Goal: Find specific page/section: Find specific page/section

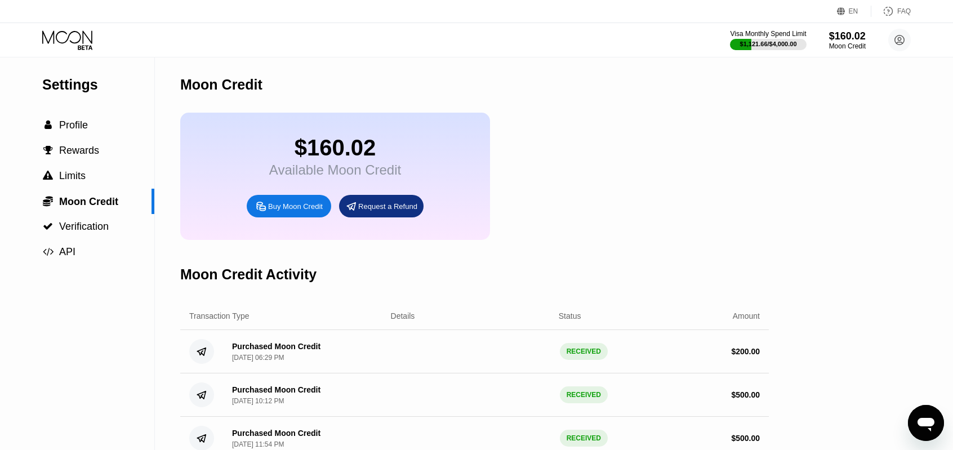
click at [79, 43] on icon at bounding box center [68, 40] width 52 height 20
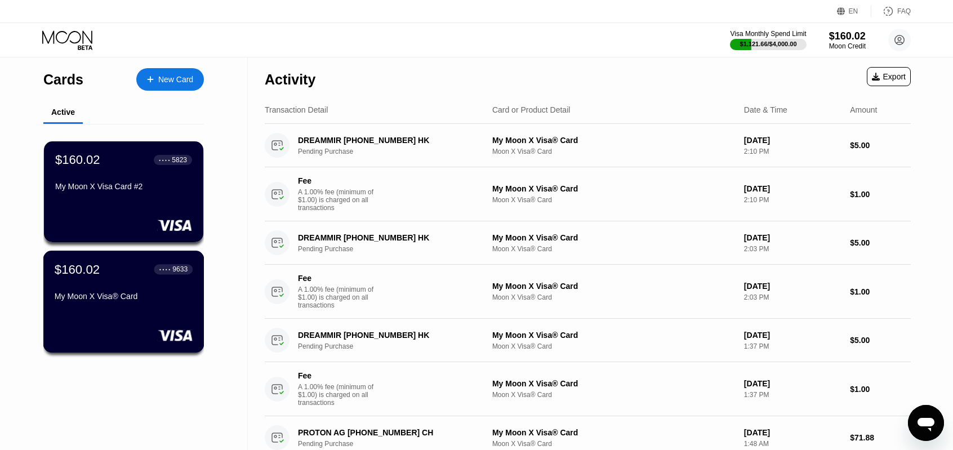
click at [133, 305] on div "My Moon X Visa® Card" at bounding box center [124, 299] width 138 height 14
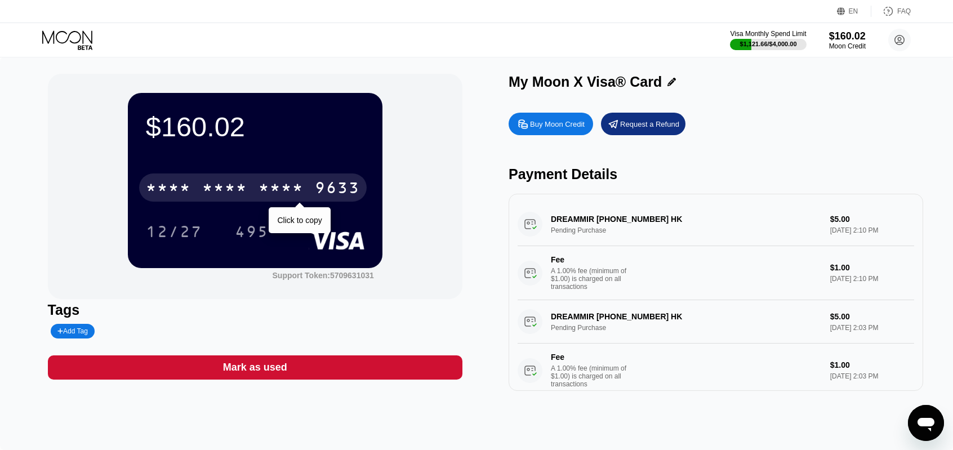
click at [287, 195] on div "* * * *" at bounding box center [281, 189] width 45 height 18
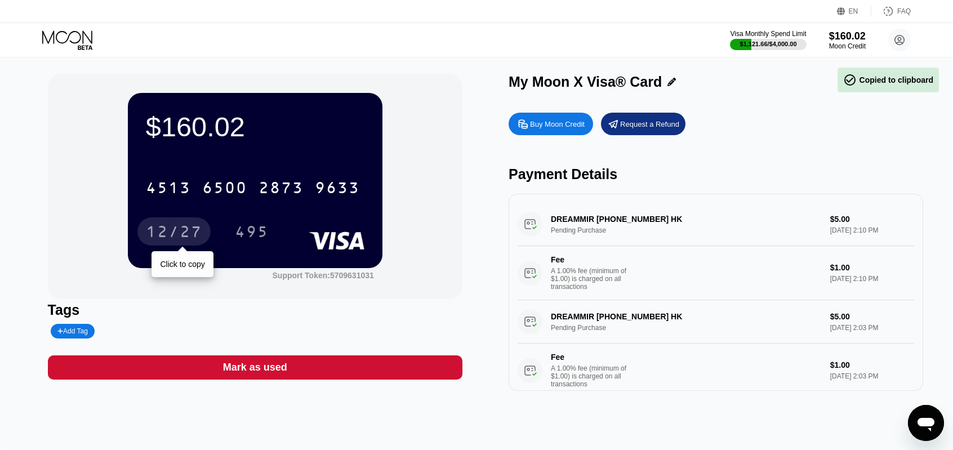
click at [184, 233] on div "12/27" at bounding box center [174, 233] width 56 height 18
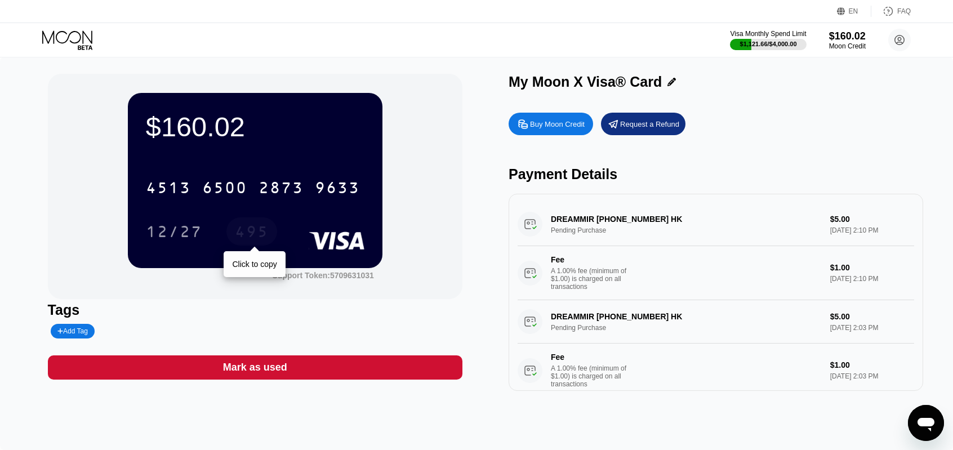
click at [261, 234] on div "495" at bounding box center [252, 233] width 34 height 18
